Goal: Information Seeking & Learning: Learn about a topic

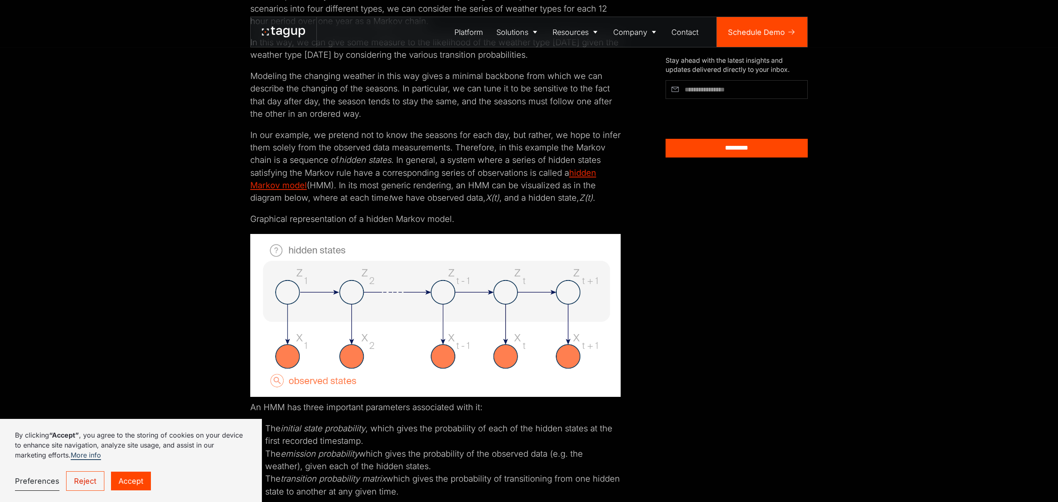
scroll to position [2051, 0]
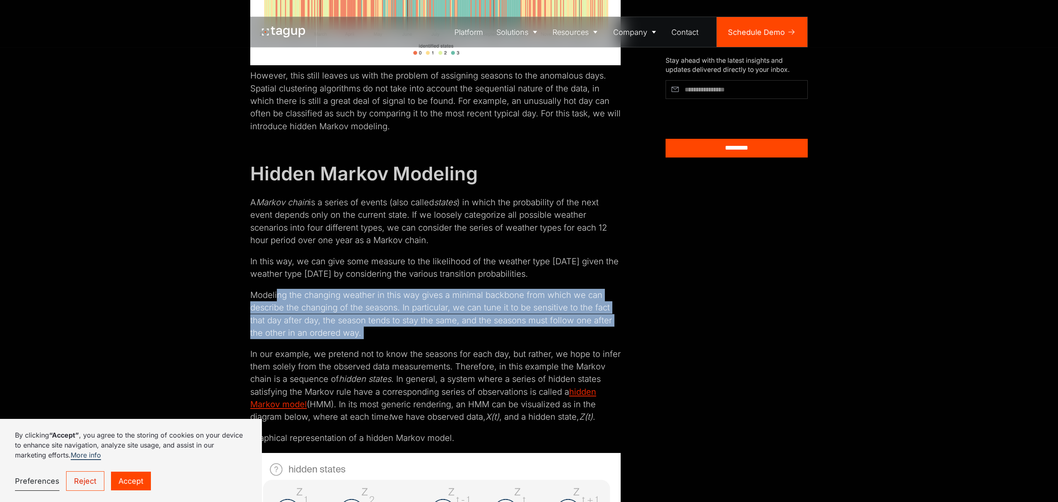
drag, startPoint x: 288, startPoint y: 270, endPoint x: 432, endPoint y: 317, distance: 151.7
click at [432, 317] on div "TL;DR In this post we will discuss the advantages of performing seasonal cluste…" at bounding box center [435, 281] width 370 height 3698
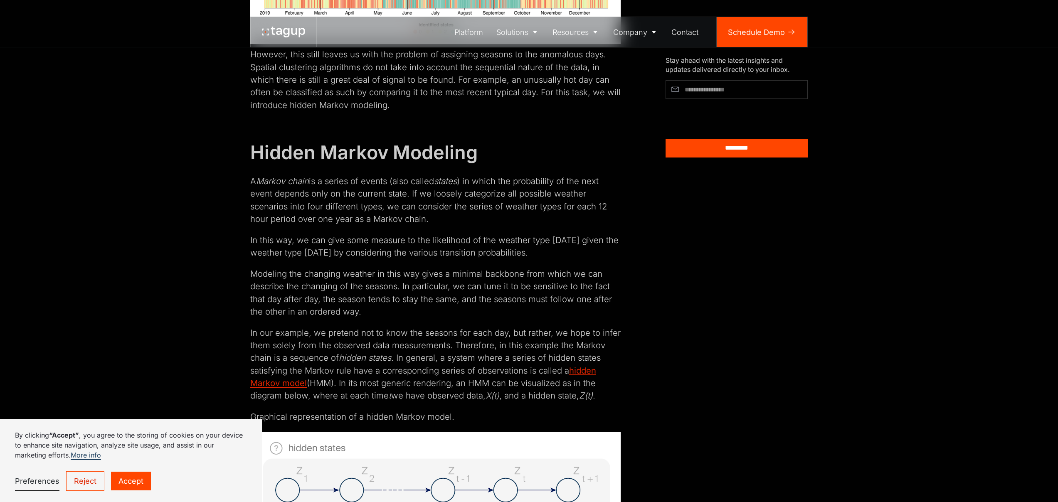
scroll to position [2091, 0]
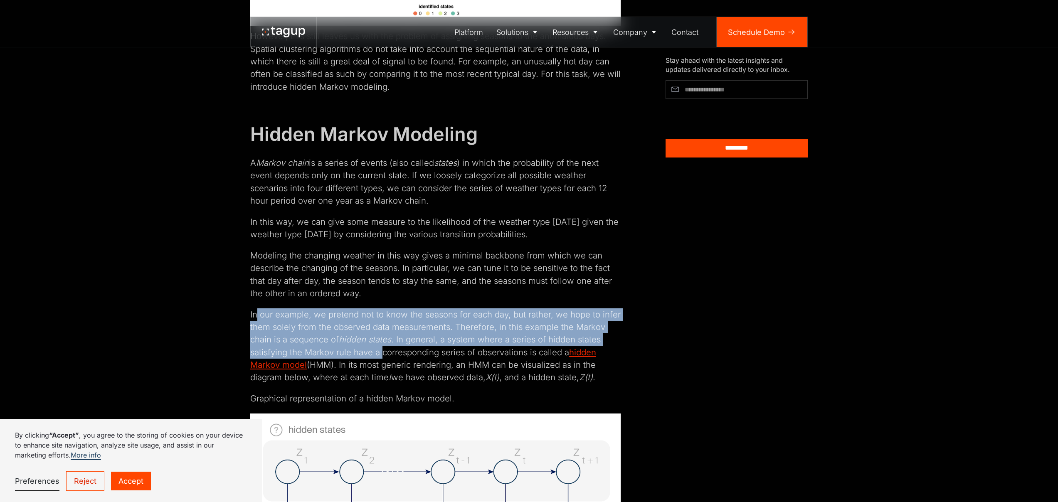
drag, startPoint x: 258, startPoint y: 293, endPoint x: 384, endPoint y: 327, distance: 130.0
click at [384, 327] on p "In our example, we pretend not to know the seasons for each day, but rather, we…" at bounding box center [435, 346] width 370 height 76
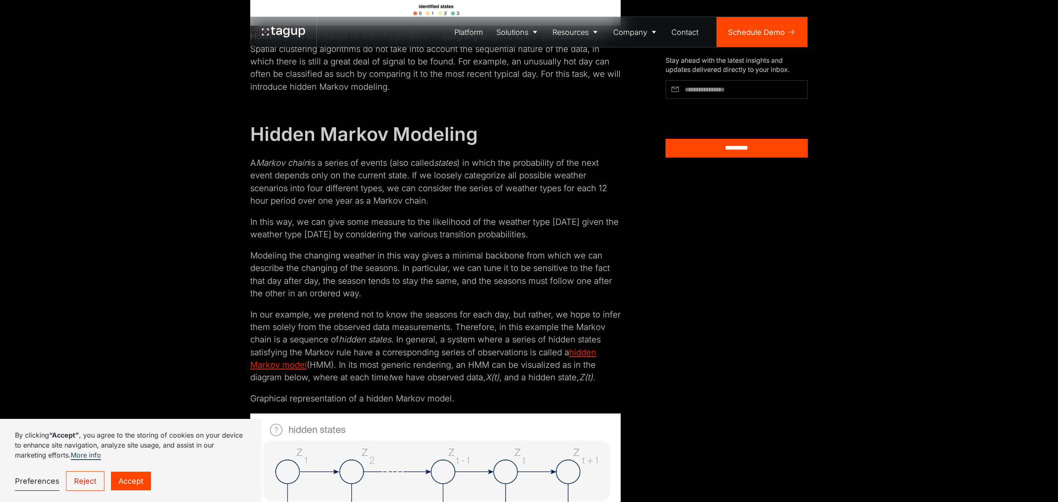
click at [395, 322] on p "In our example, we pretend not to know the seasons for each day, but rather, we…" at bounding box center [435, 346] width 370 height 76
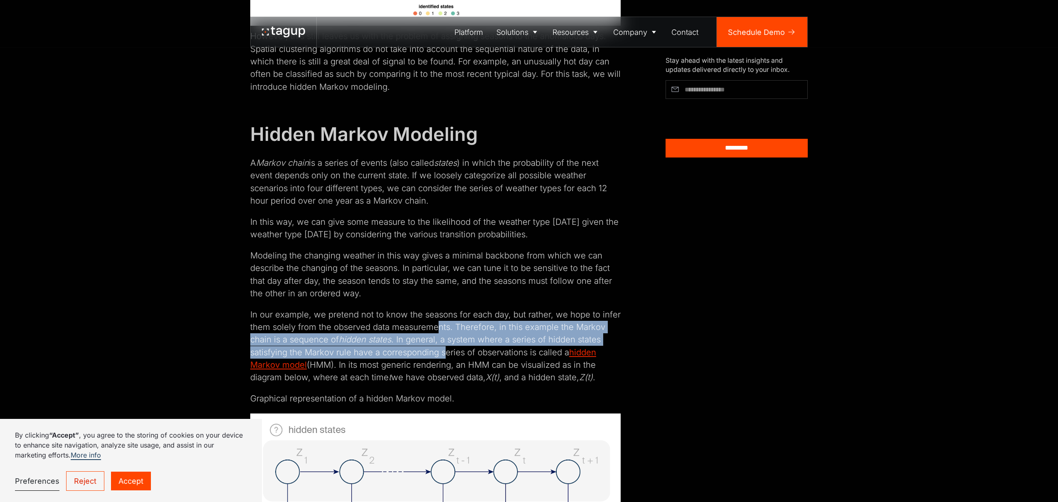
drag, startPoint x: 438, startPoint y: 302, endPoint x: 444, endPoint y: 325, distance: 24.1
click at [444, 325] on p "In our example, we pretend not to know the seasons for each day, but rather, we…" at bounding box center [435, 346] width 370 height 76
click at [443, 325] on p "In our example, we pretend not to know the seasons for each day, but rather, we…" at bounding box center [435, 346] width 370 height 76
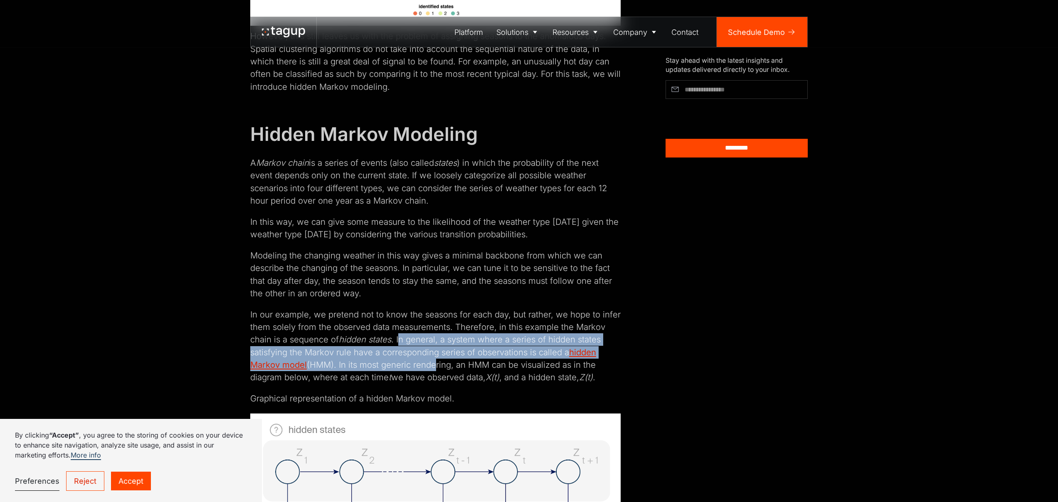
drag, startPoint x: 401, startPoint y: 313, endPoint x: 432, endPoint y: 339, distance: 40.4
click at [432, 339] on p "In our example, we pretend not to know the seasons for each day, but rather, we…" at bounding box center [435, 346] width 370 height 76
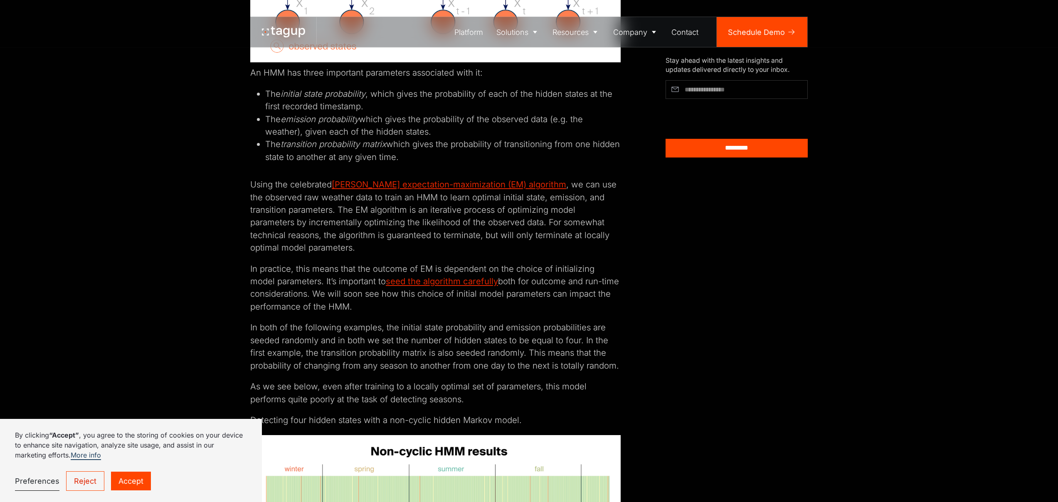
scroll to position [2563, 0]
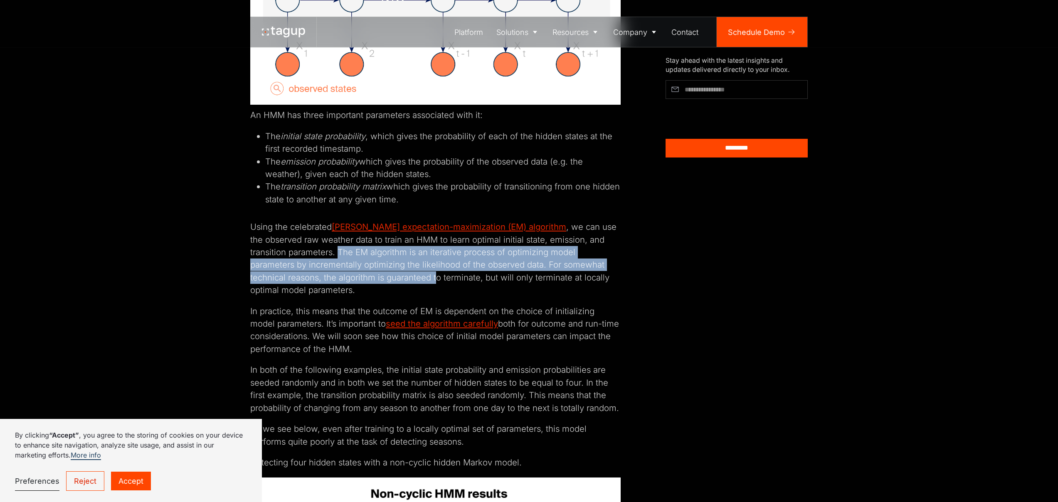
drag, startPoint x: 343, startPoint y: 234, endPoint x: 406, endPoint y: 256, distance: 66.9
click at [399, 257] on p "Using the celebrated [PERSON_NAME] expectation-maximization (EM) algorithm , we…" at bounding box center [435, 259] width 370 height 76
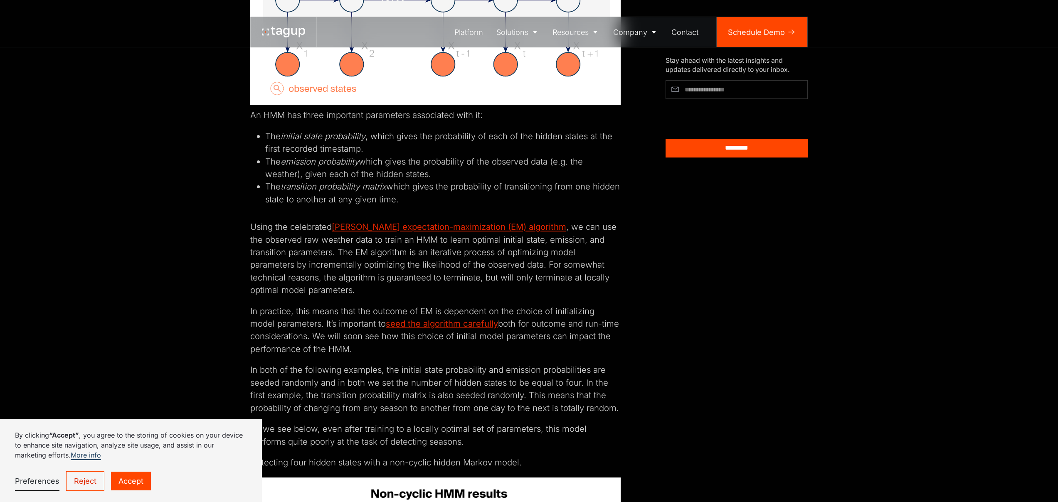
click at [412, 259] on p "Using the celebrated [PERSON_NAME] expectation-maximization (EM) algorithm , we…" at bounding box center [435, 259] width 370 height 76
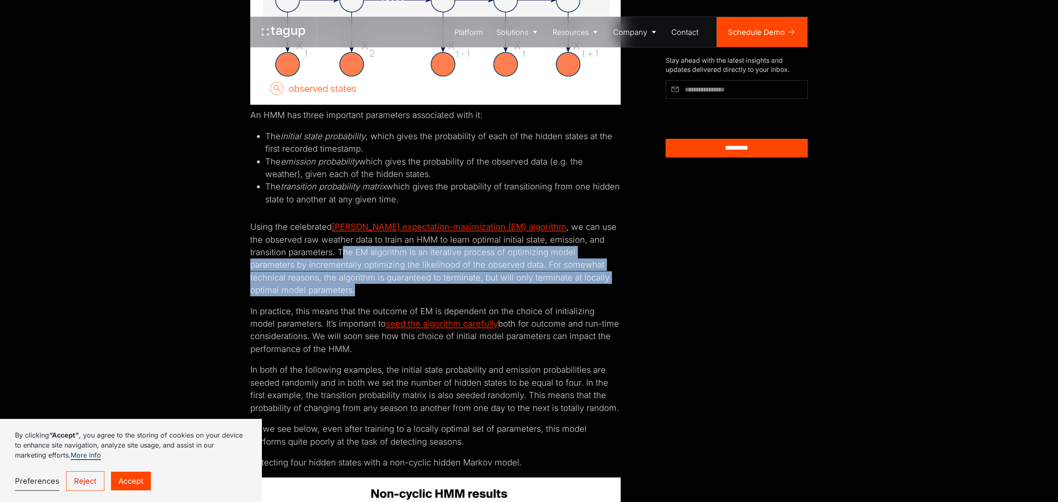
drag, startPoint x: 340, startPoint y: 227, endPoint x: 390, endPoint y: 267, distance: 63.8
click at [390, 267] on p "Using the celebrated [PERSON_NAME] expectation-maximization (EM) algorithm , we…" at bounding box center [435, 259] width 370 height 76
click at [399, 262] on p "Using the celebrated [PERSON_NAME] expectation-maximization (EM) algorithm , we…" at bounding box center [435, 259] width 370 height 76
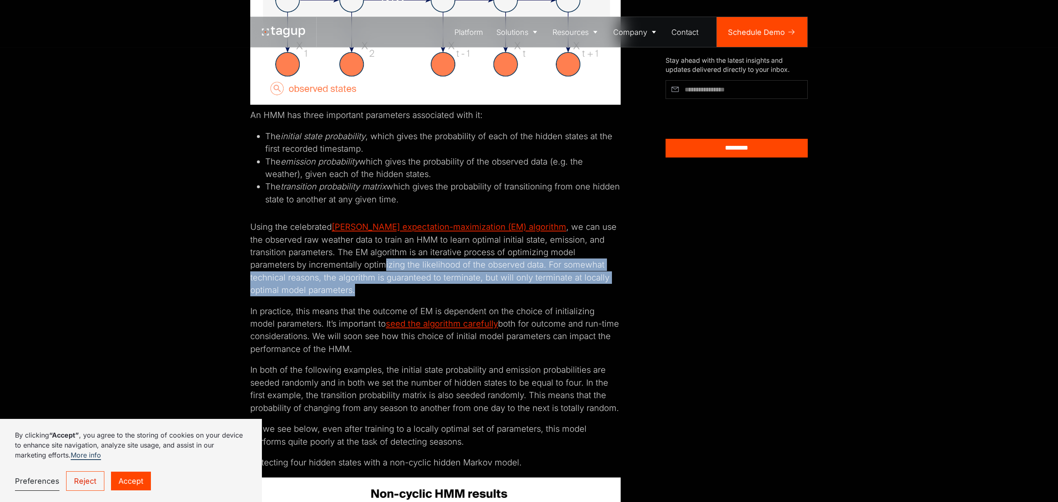
drag, startPoint x: 337, startPoint y: 238, endPoint x: 379, endPoint y: 266, distance: 50.4
click at [379, 266] on p "Using the celebrated [PERSON_NAME] expectation-maximization (EM) algorithm , we…" at bounding box center [435, 259] width 370 height 76
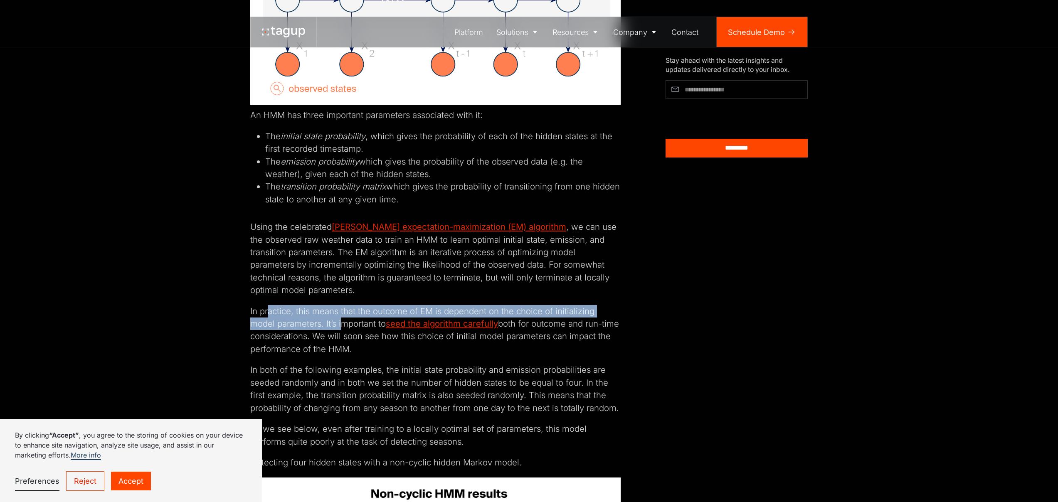
drag, startPoint x: 269, startPoint y: 286, endPoint x: 316, endPoint y: 303, distance: 50.8
click at [316, 305] on p "In practice, this means that the outcome of EM is dependent on the choice of in…" at bounding box center [435, 330] width 370 height 51
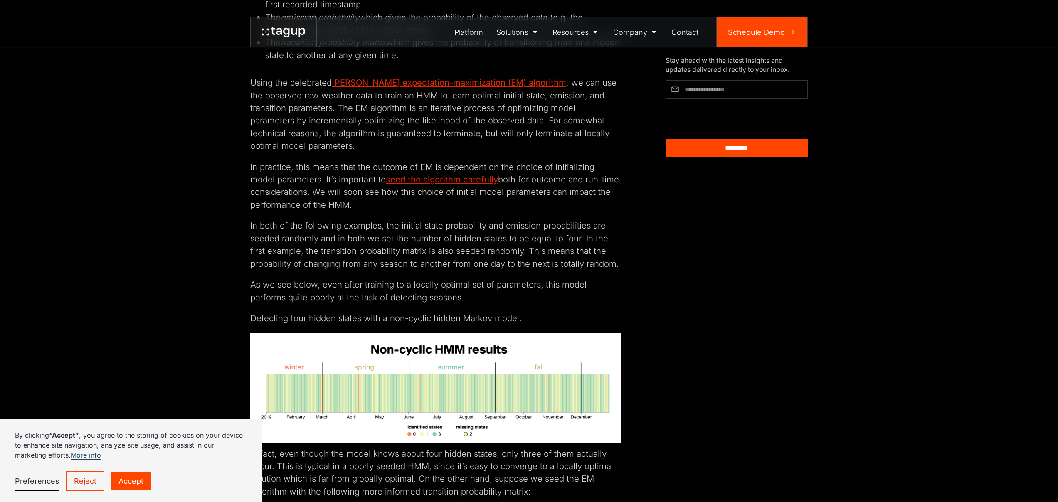
scroll to position [2532, 0]
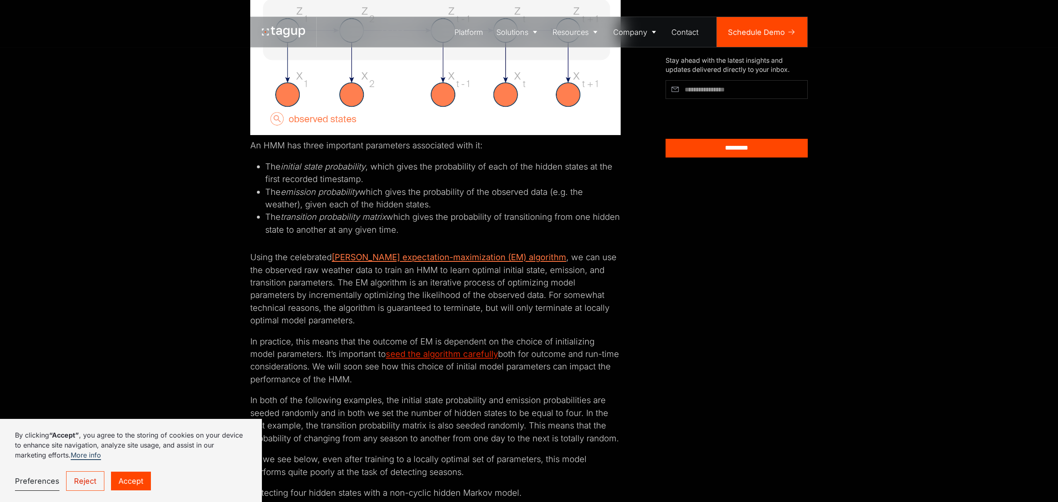
click at [436, 252] on link "[PERSON_NAME] expectation-maximization (EM) algorithm" at bounding box center [449, 257] width 234 height 10
